Goal: Information Seeking & Learning: Find specific fact

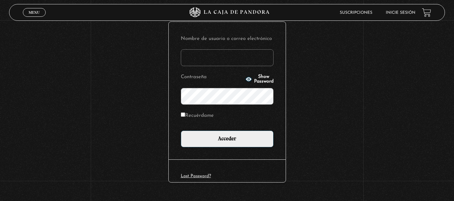
scroll to position [77, 0]
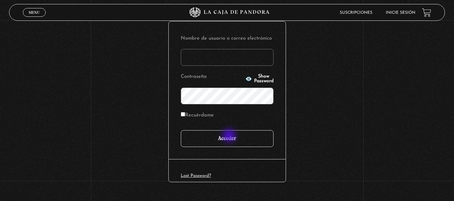
type input "[EMAIL_ADDRESS][DOMAIN_NAME]"
click at [231, 137] on input "Acceder" at bounding box center [227, 138] width 93 height 17
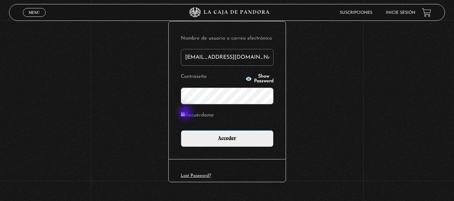
click at [185, 113] on input "Recuérdame" at bounding box center [183, 114] width 4 height 4
checkbox input "true"
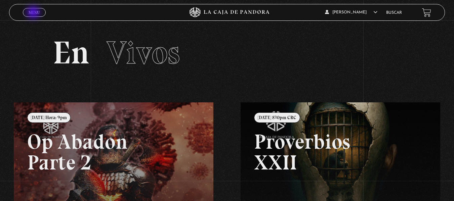
click at [34, 13] on span "Menu" at bounding box center [34, 12] width 11 height 4
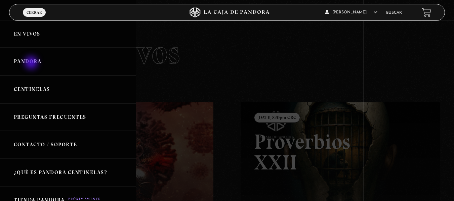
click at [32, 62] on link "Pandora" at bounding box center [68, 62] width 136 height 28
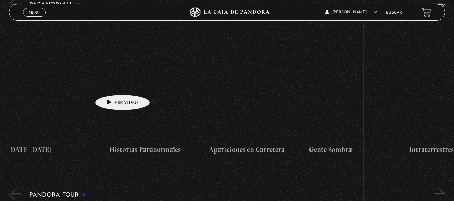
scroll to position [717, 0]
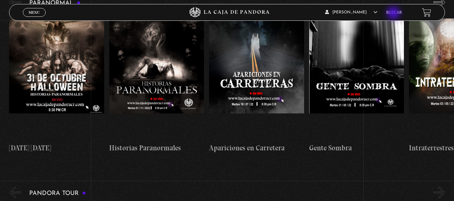
click at [394, 14] on link "Buscar" at bounding box center [394, 13] width 16 height 4
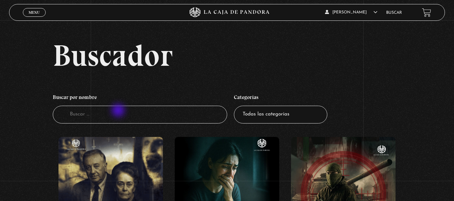
click at [119, 111] on input "Buscador" at bounding box center [140, 115] width 175 height 18
type input "MURO DE"
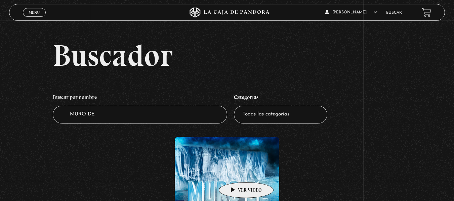
click at [236, 172] on figure at bounding box center [227, 197] width 105 height 121
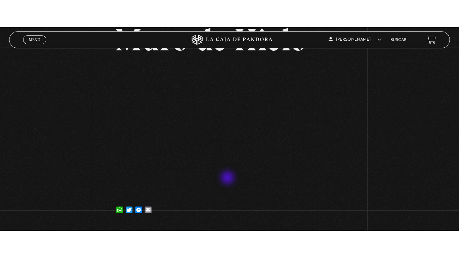
scroll to position [57, 0]
